Goal: Transaction & Acquisition: Subscribe to service/newsletter

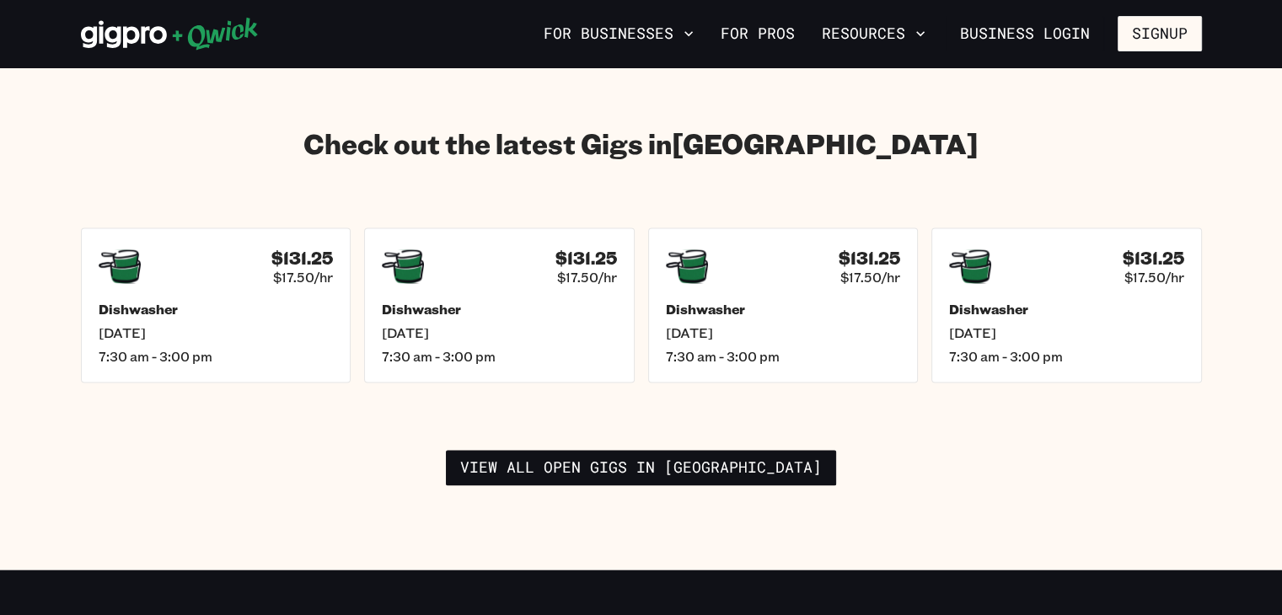
scroll to position [2276, 0]
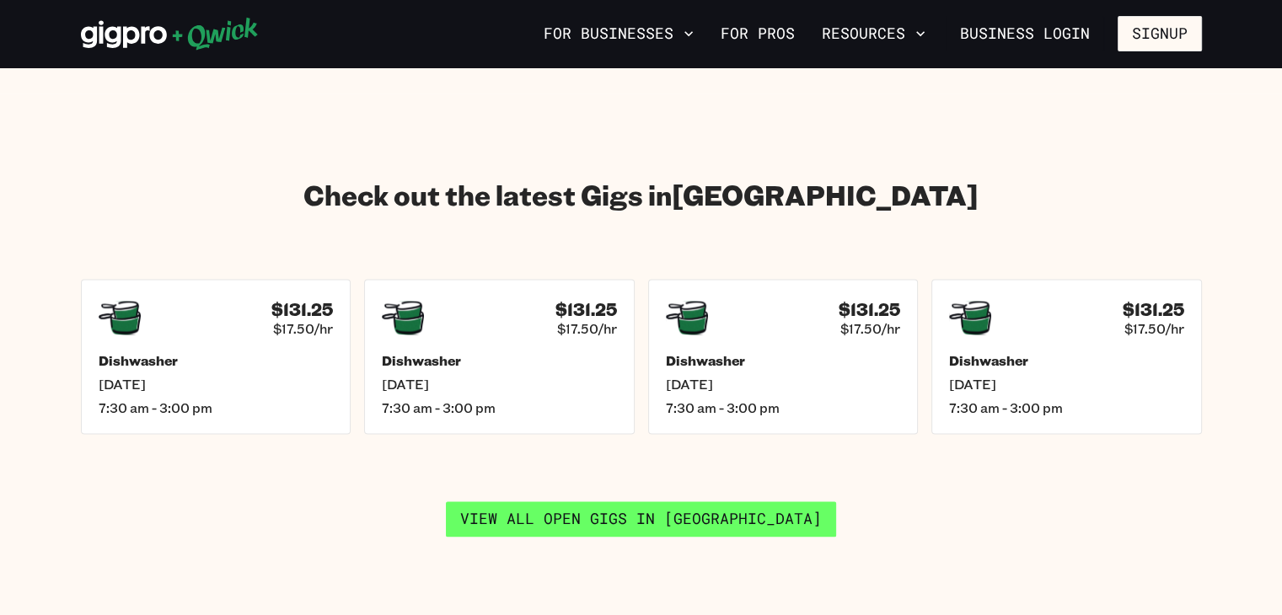
click at [634, 503] on link "View all open gigs in [GEOGRAPHIC_DATA]" at bounding box center [641, 519] width 390 height 35
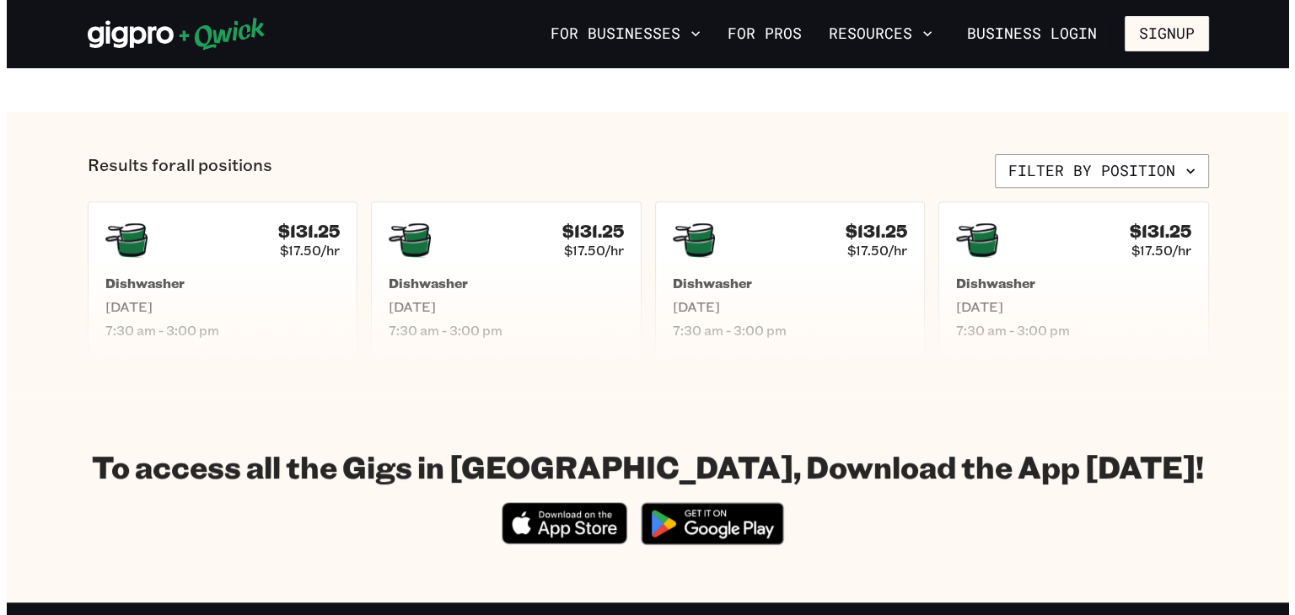
scroll to position [590, 0]
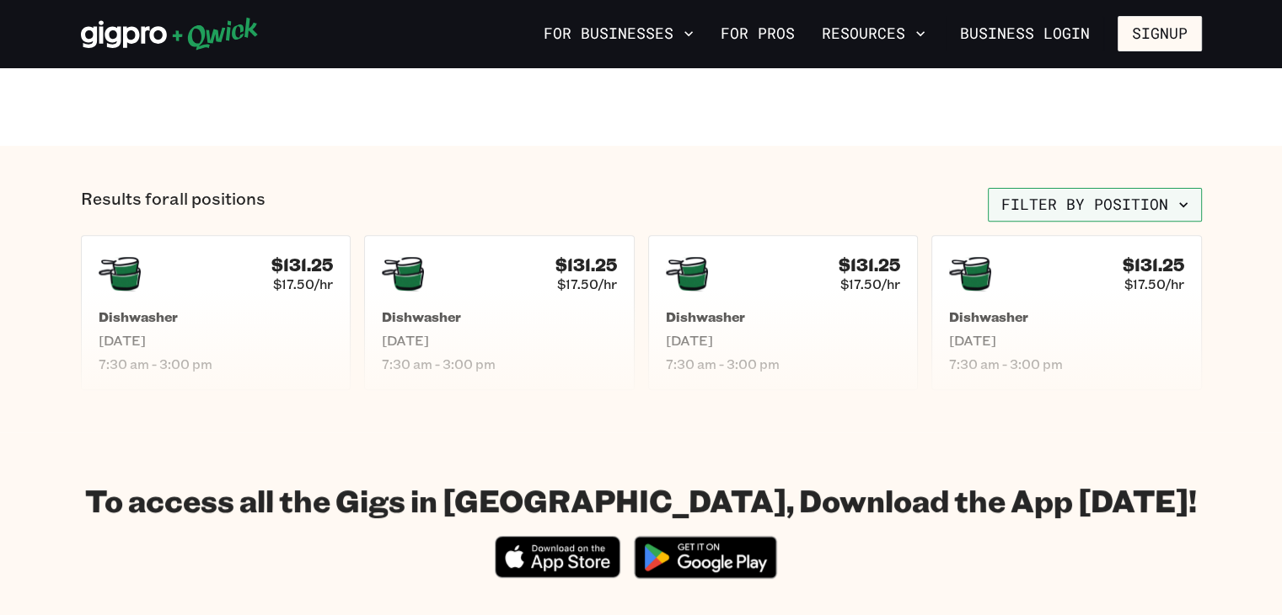
click at [1083, 212] on button "Filter by position" at bounding box center [1095, 205] width 214 height 34
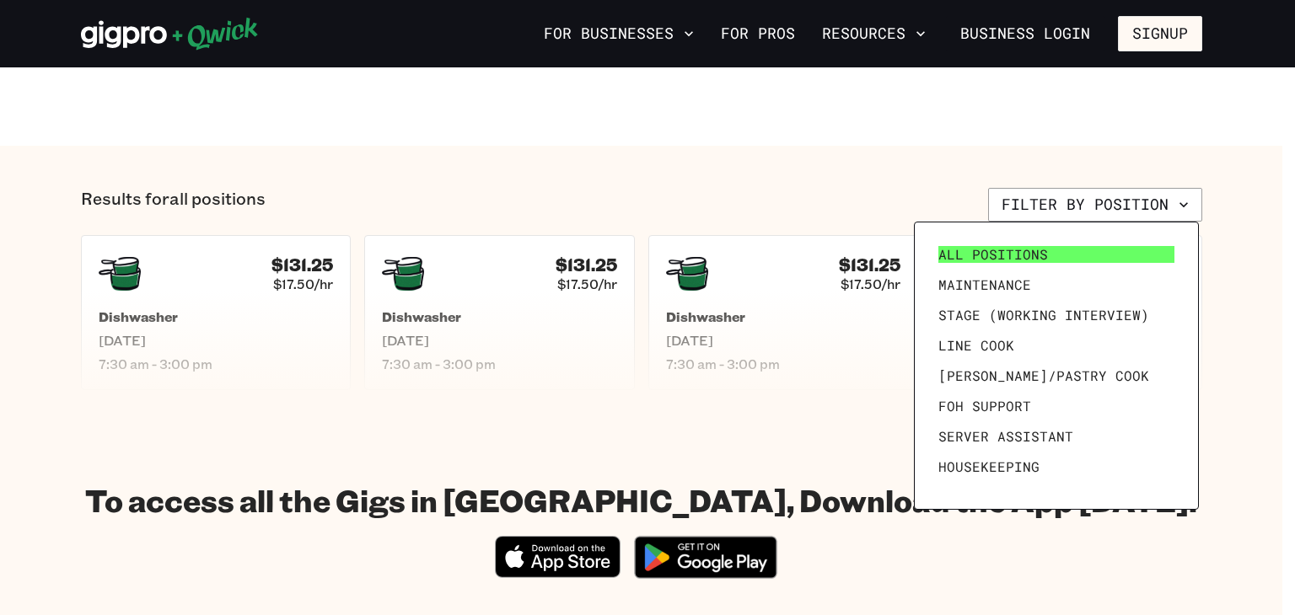
click at [1035, 260] on span "All Positions" at bounding box center [993, 254] width 110 height 17
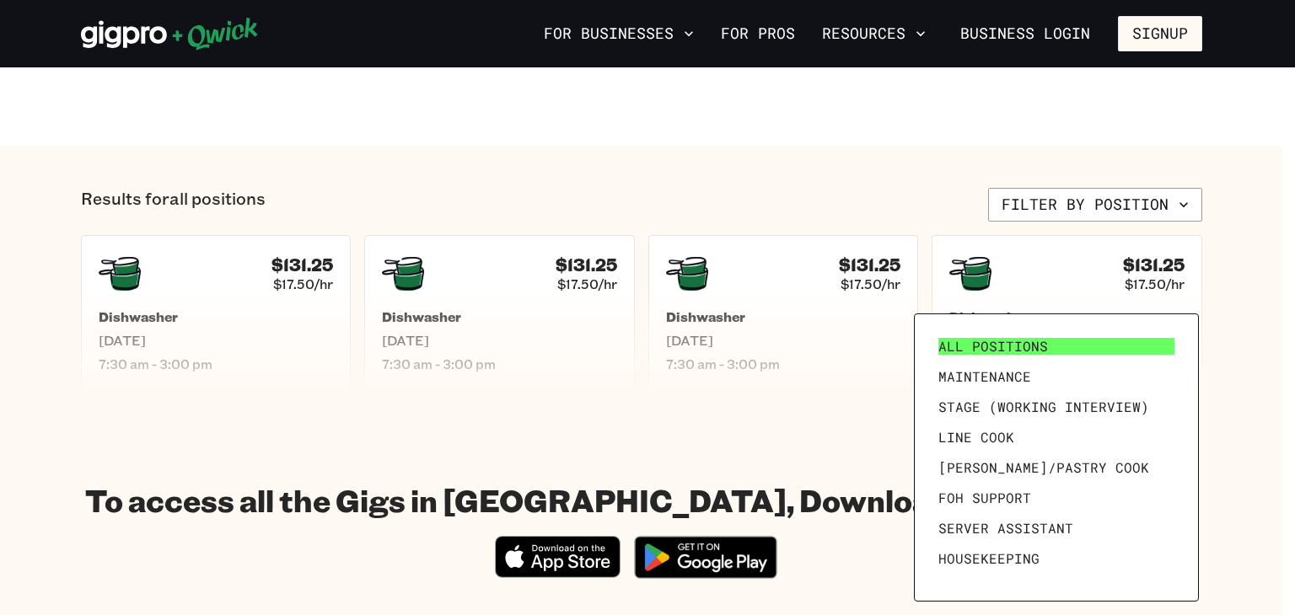
scroll to position [0, 0]
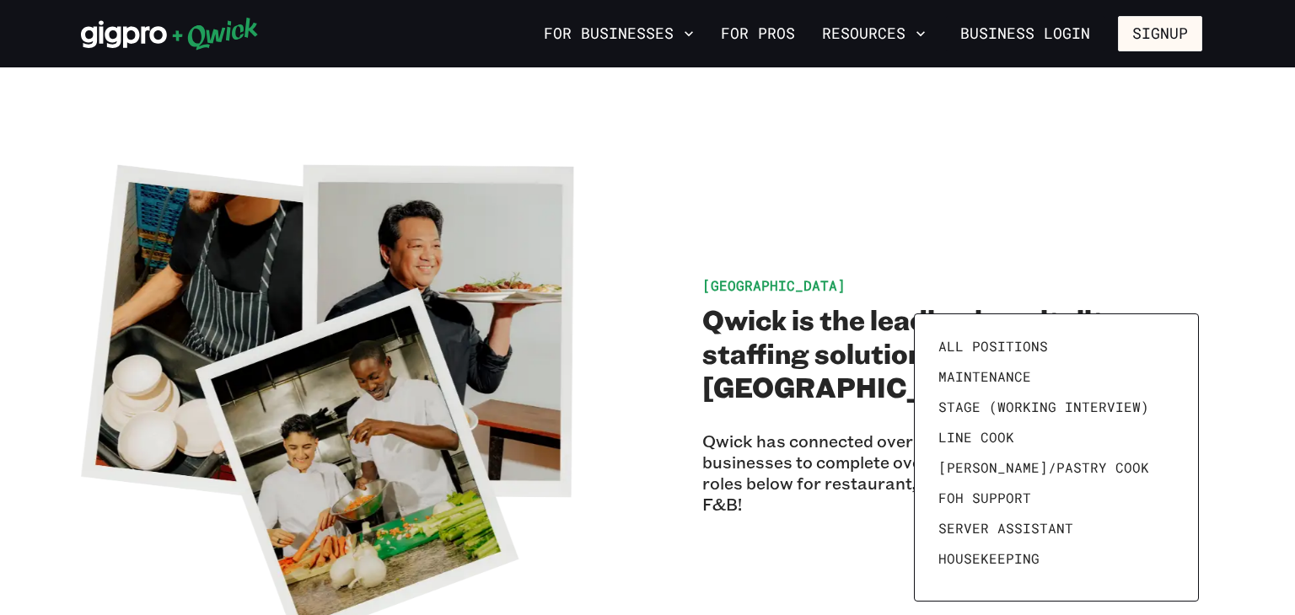
click at [945, 255] on div at bounding box center [647, 307] width 1295 height 615
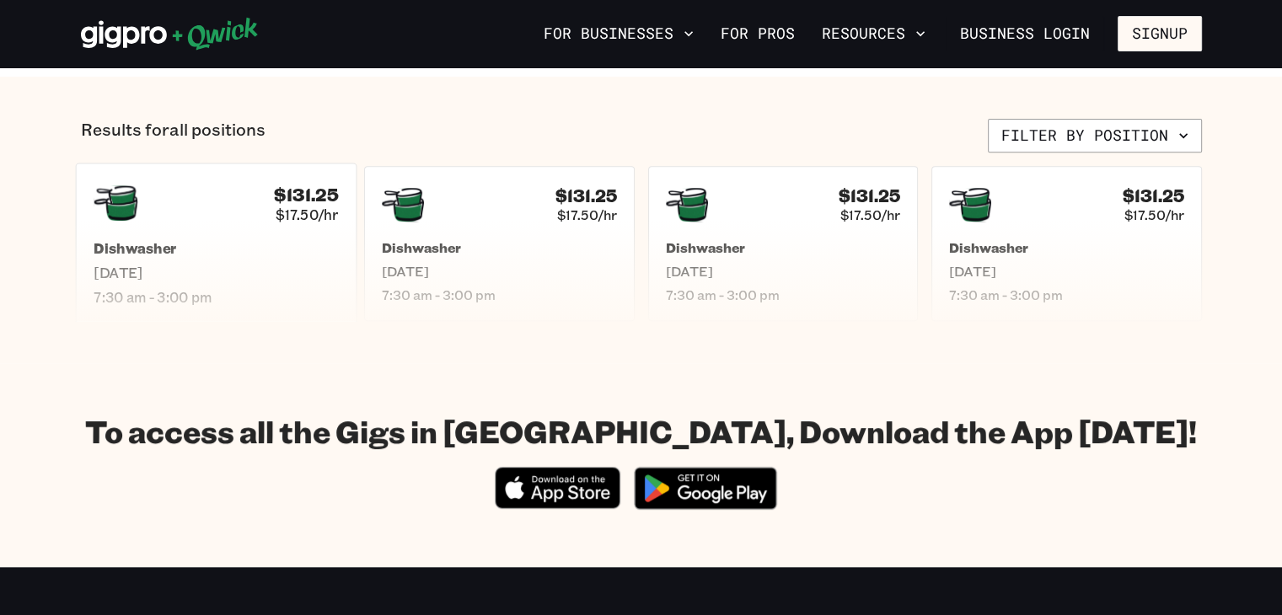
scroll to position [655, 0]
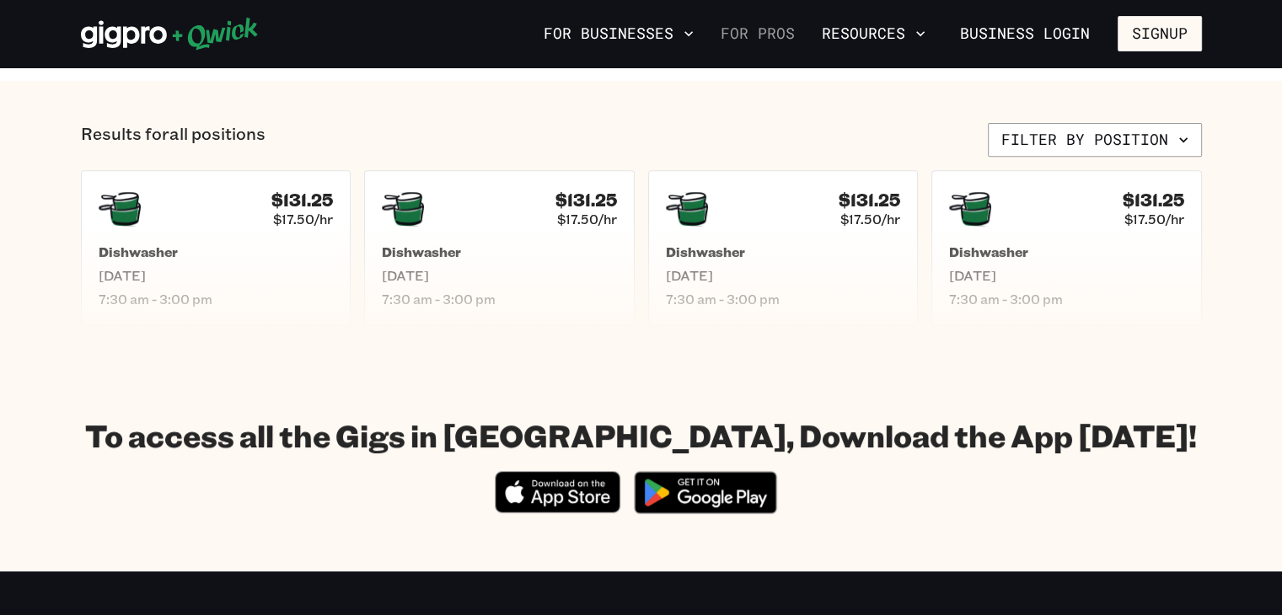
click at [780, 30] on link "For Pros" at bounding box center [758, 33] width 88 height 29
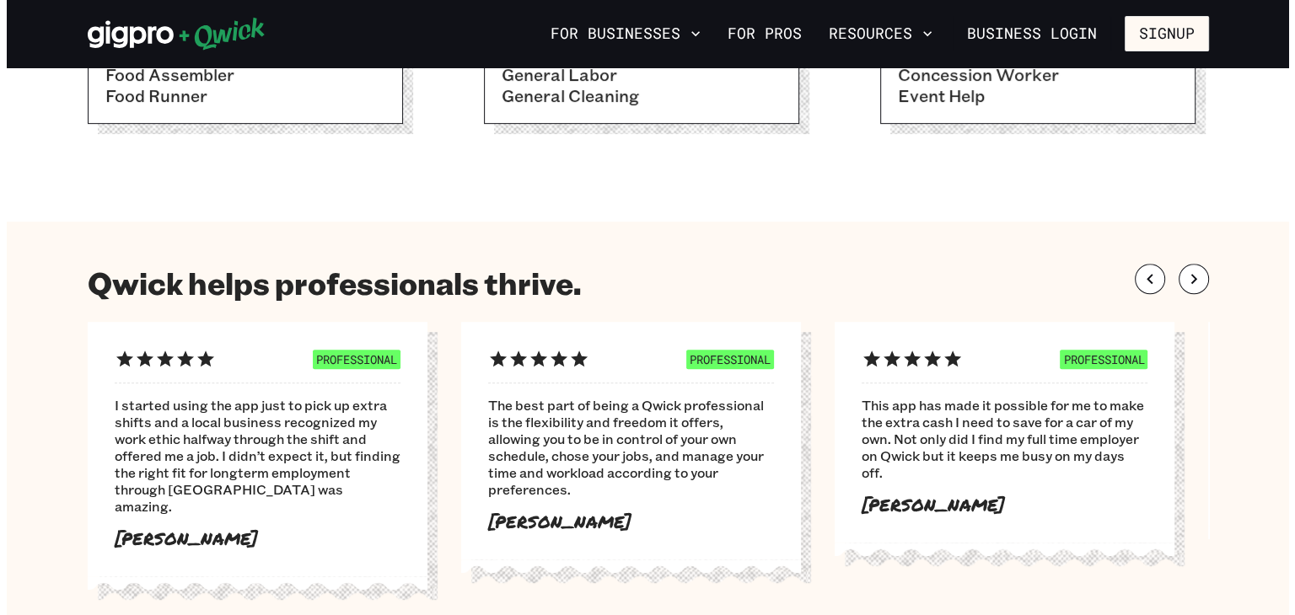
scroll to position [843, 0]
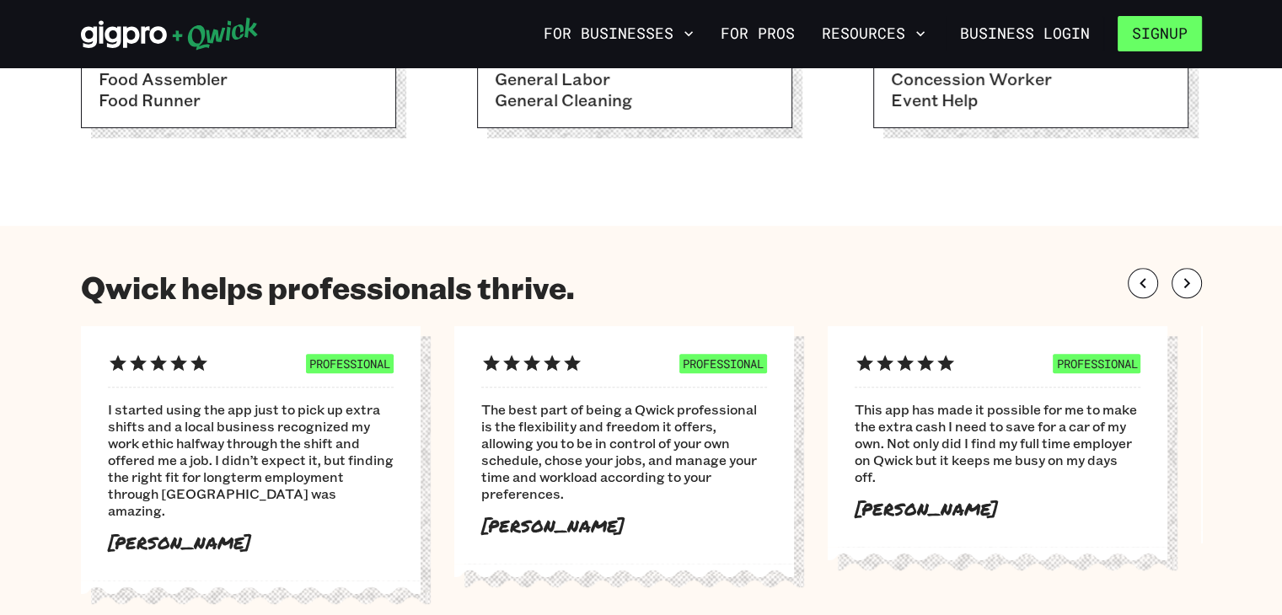
click at [1153, 29] on button "Signup" at bounding box center [1160, 33] width 84 height 35
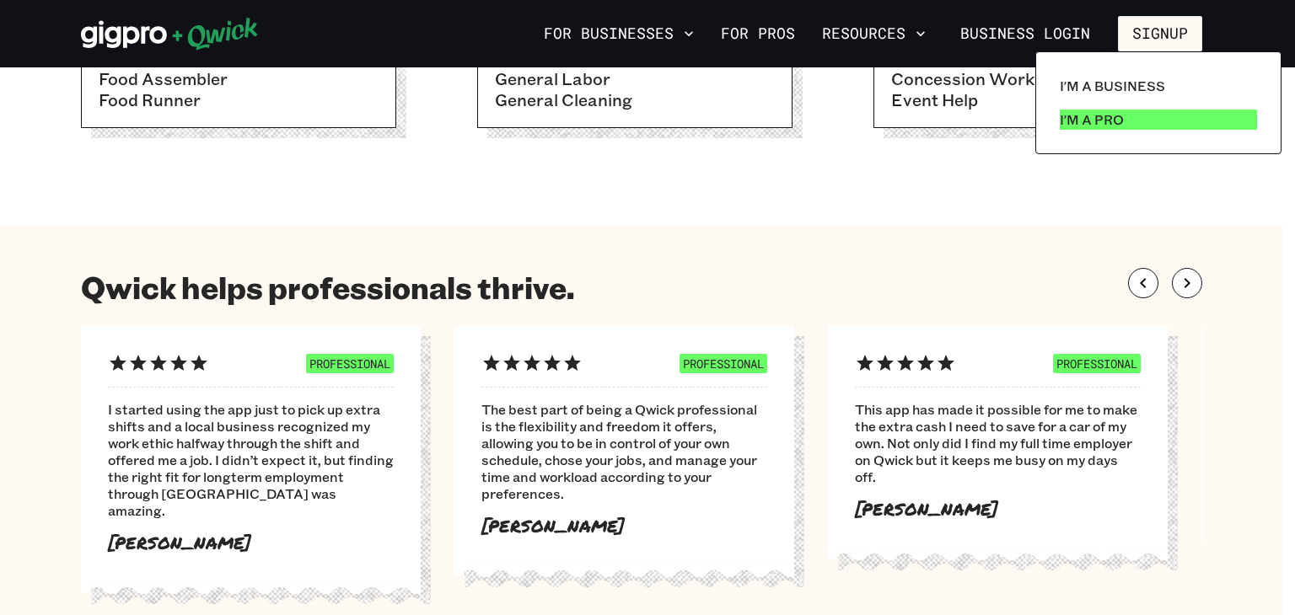
click at [1093, 120] on p "I'm a Pro" at bounding box center [1092, 120] width 64 height 20
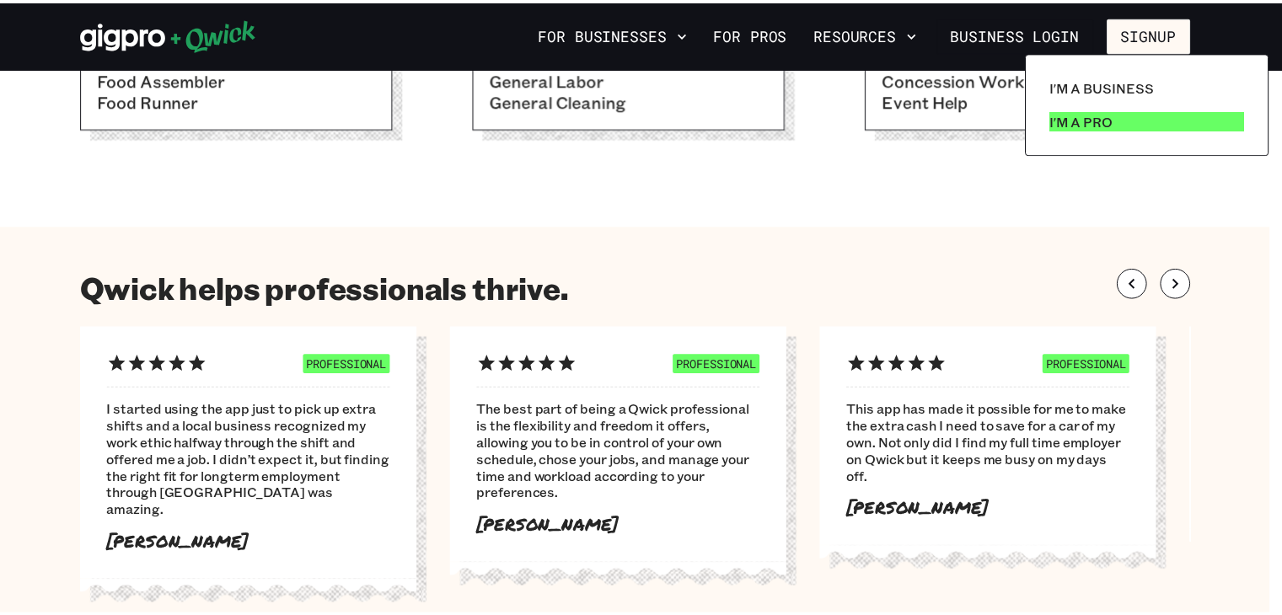
scroll to position [0, 0]
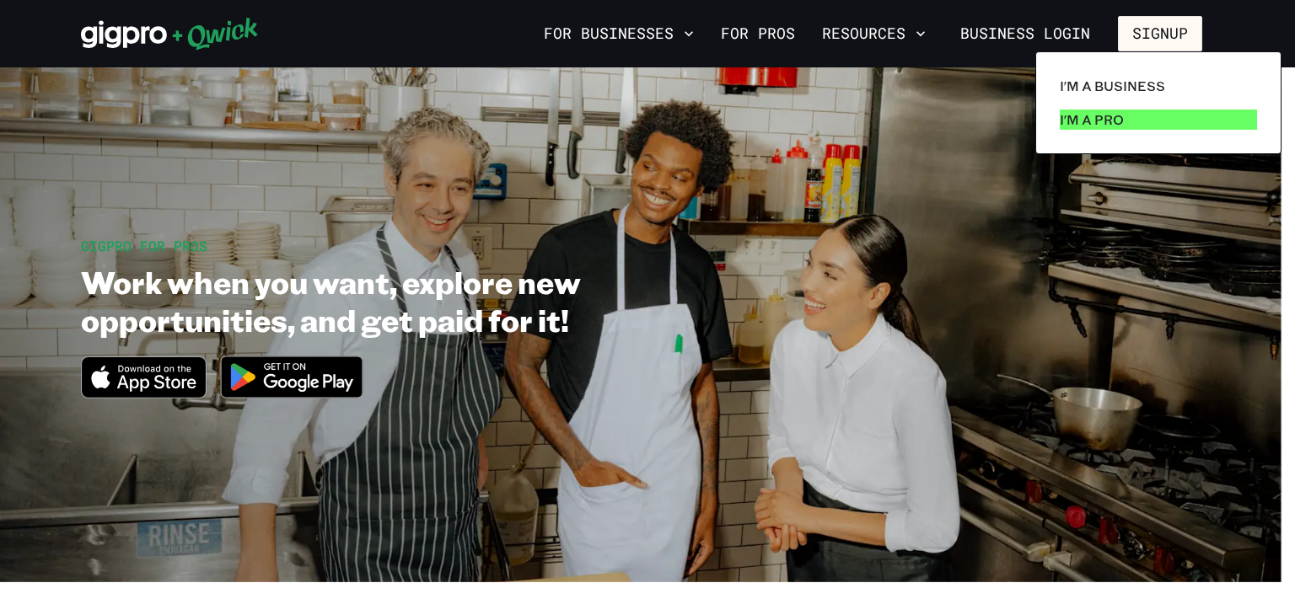
click at [1103, 129] on link "I'm a Pro" at bounding box center [1158, 120] width 211 height 34
click at [1104, 116] on p "I'm a Pro" at bounding box center [1092, 120] width 64 height 20
click at [1086, 116] on p "I'm a Pro" at bounding box center [1092, 120] width 64 height 20
click at [1278, 327] on div at bounding box center [647, 307] width 1295 height 615
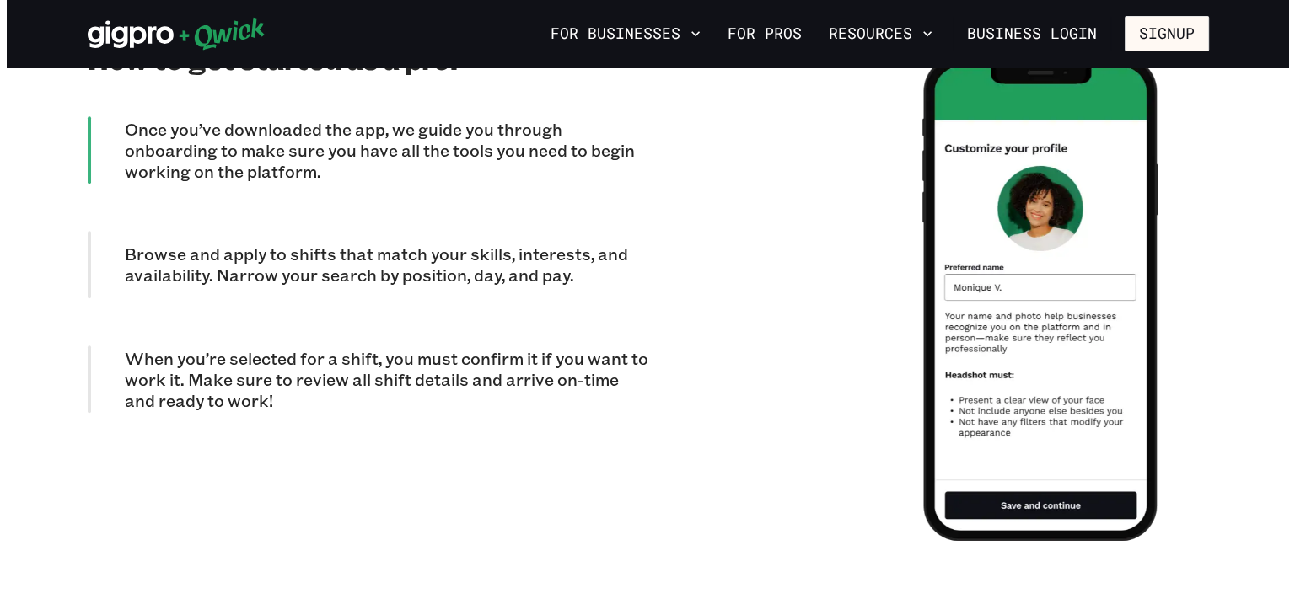
scroll to position [1578, 0]
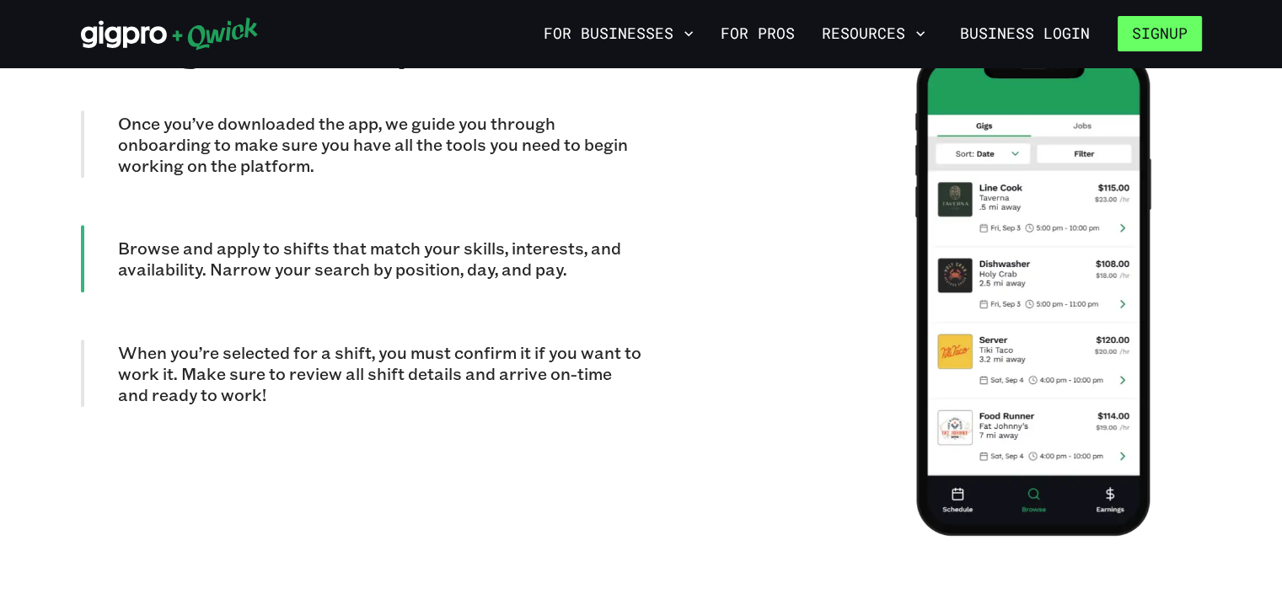
click at [1165, 36] on button "Signup" at bounding box center [1160, 33] width 84 height 35
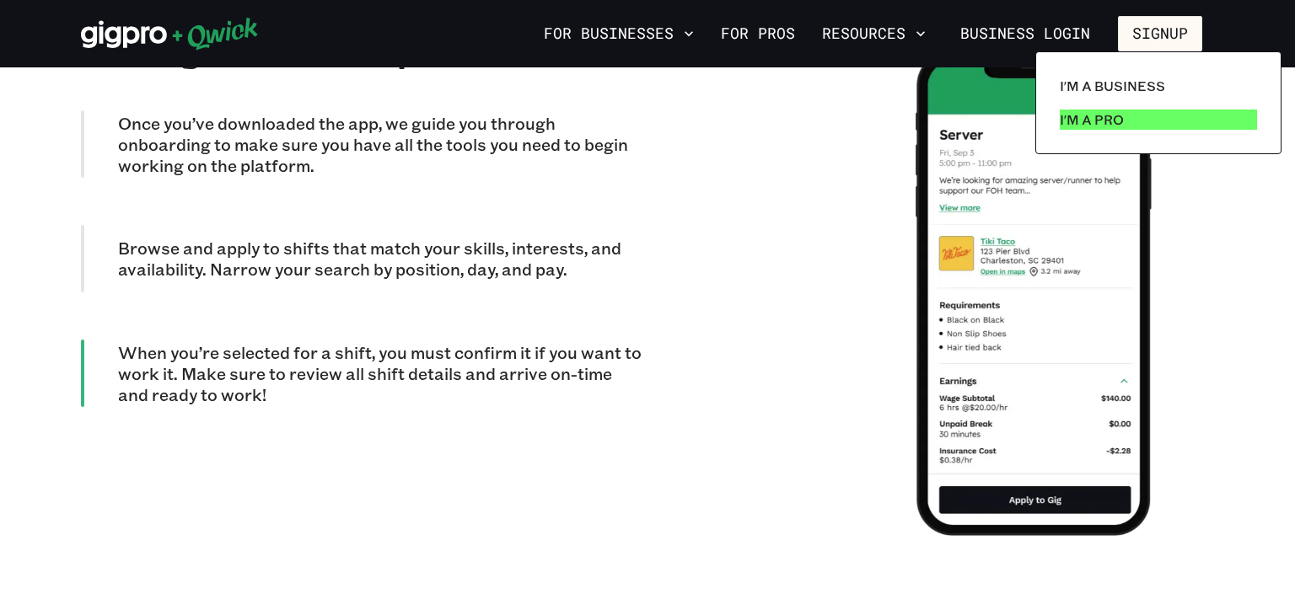
click at [1147, 132] on link "I'm a Pro" at bounding box center [1158, 120] width 211 height 34
